Goal: Use online tool/utility: Utilize a website feature to perform a specific function

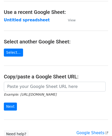
scroll to position [26, 0]
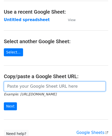
click at [22, 88] on input "url" at bounding box center [55, 86] width 102 height 10
paste input "[URL][DOMAIN_NAME]"
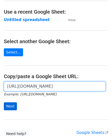
type input "[URL][DOMAIN_NAME]"
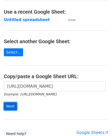
click at [12, 104] on input "Next" at bounding box center [10, 106] width 13 height 8
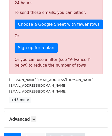
scroll to position [173, 0]
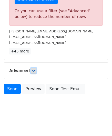
click at [36, 69] on link at bounding box center [34, 71] width 6 height 6
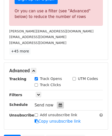
click at [59, 103] on icon at bounding box center [60, 105] width 3 height 4
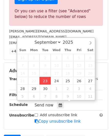
type input "2025-09-23 12:00"
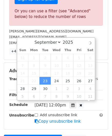
scroll to position [0, 0]
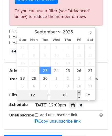
paste input "4"
type input "4"
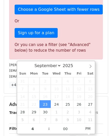
type input "2025-09-23 16:00"
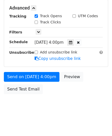
scroll to position [235, 0]
